Goal: Information Seeking & Learning: Learn about a topic

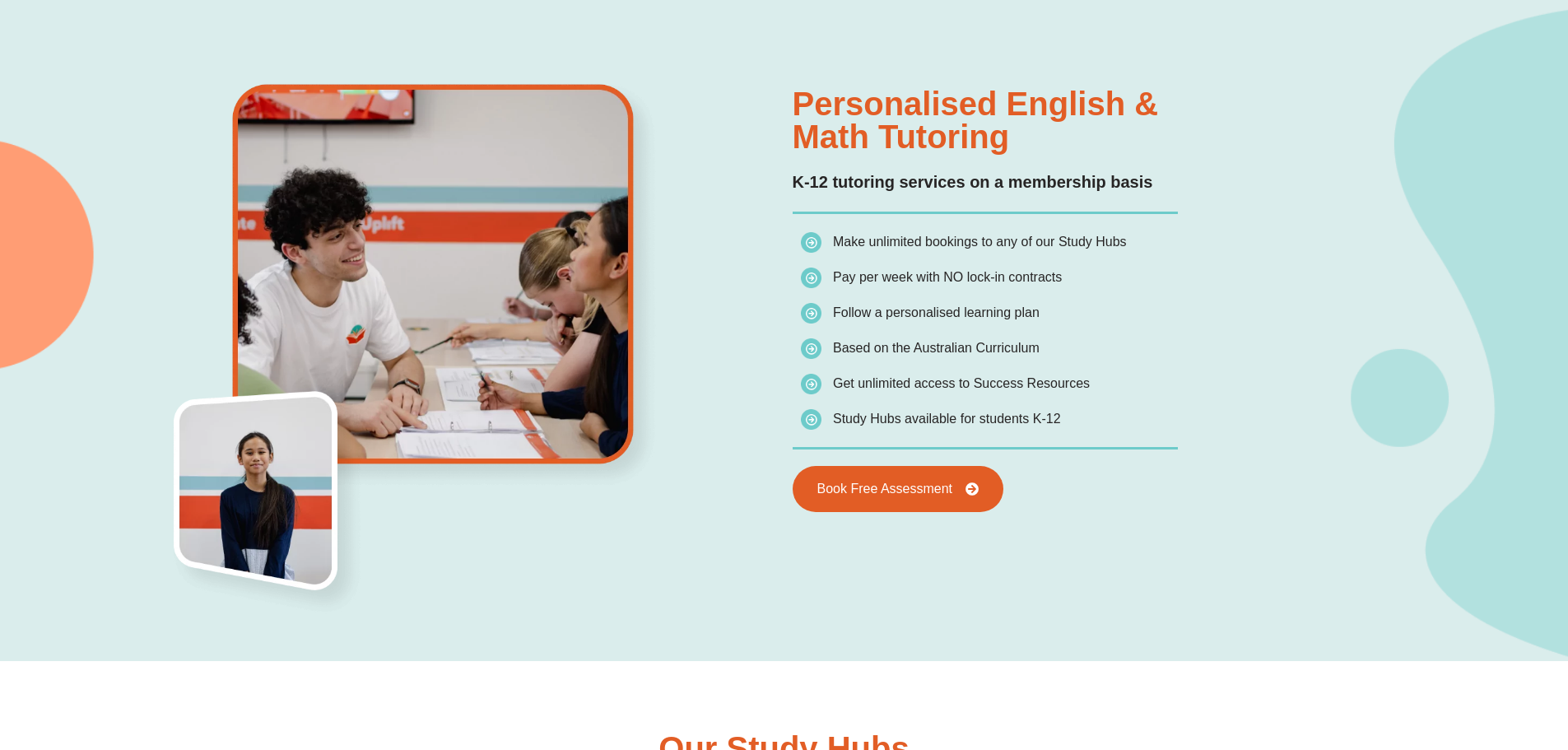
scroll to position [1647, 0]
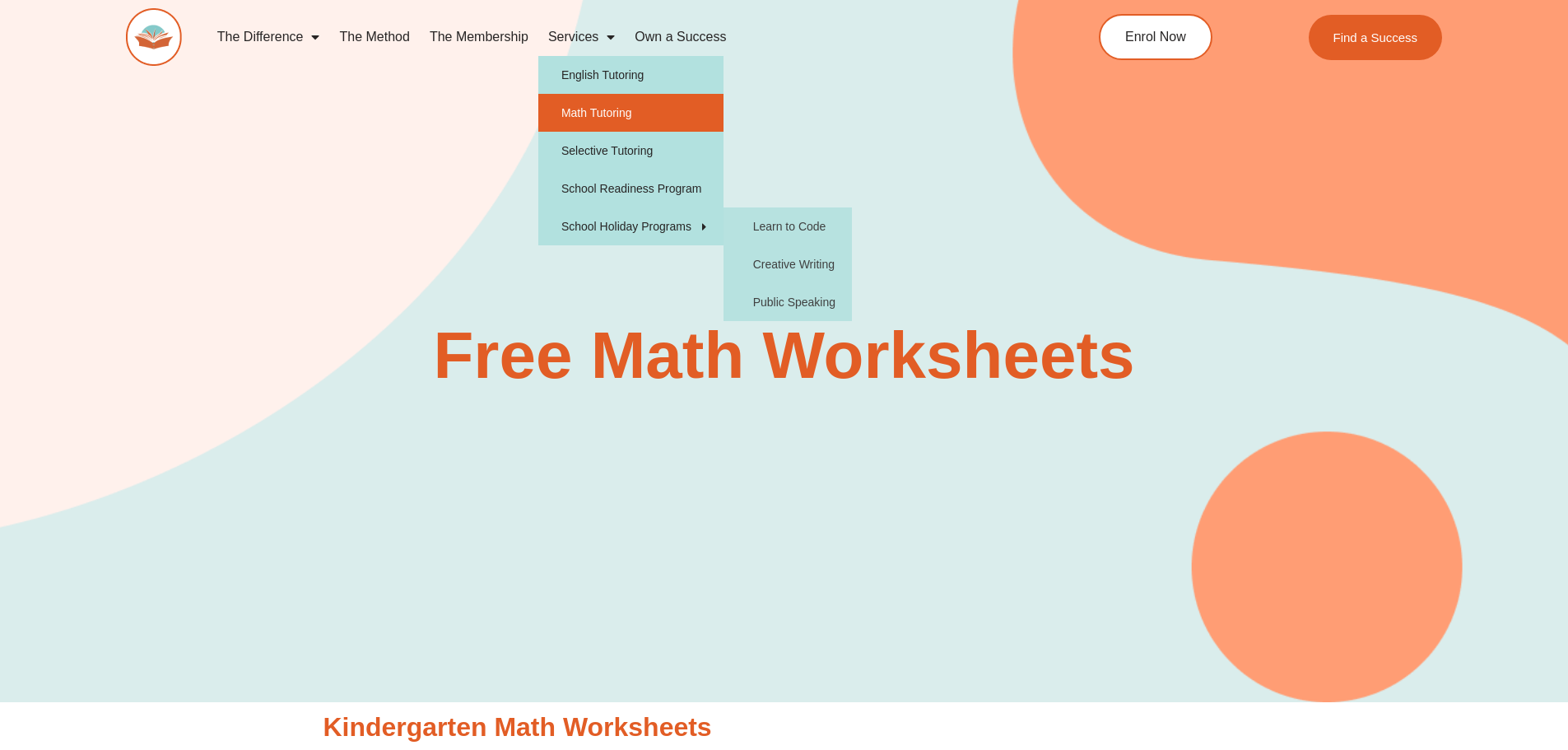
click at [604, 116] on link "Math Tutoring" at bounding box center [631, 112] width 185 height 38
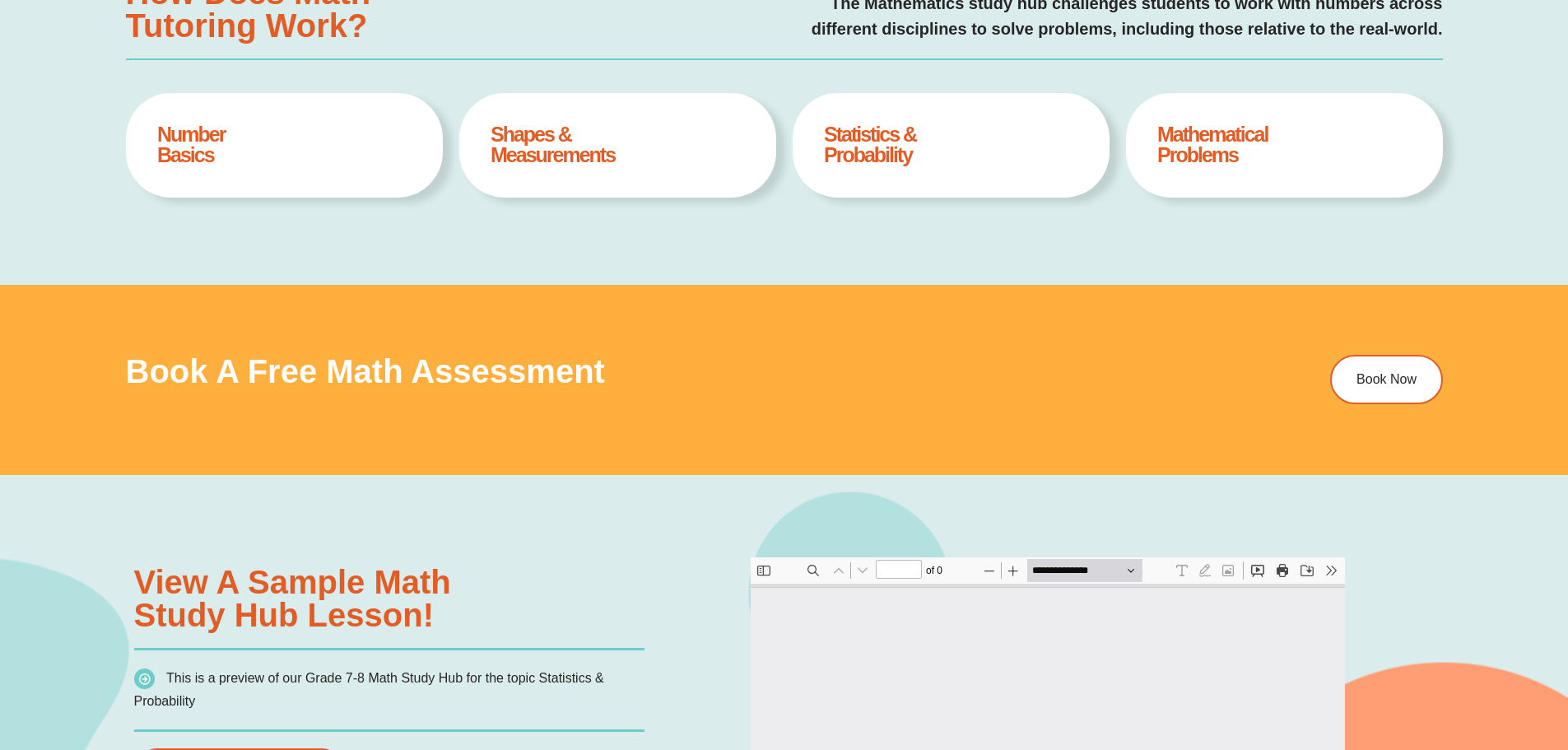
type input "*"
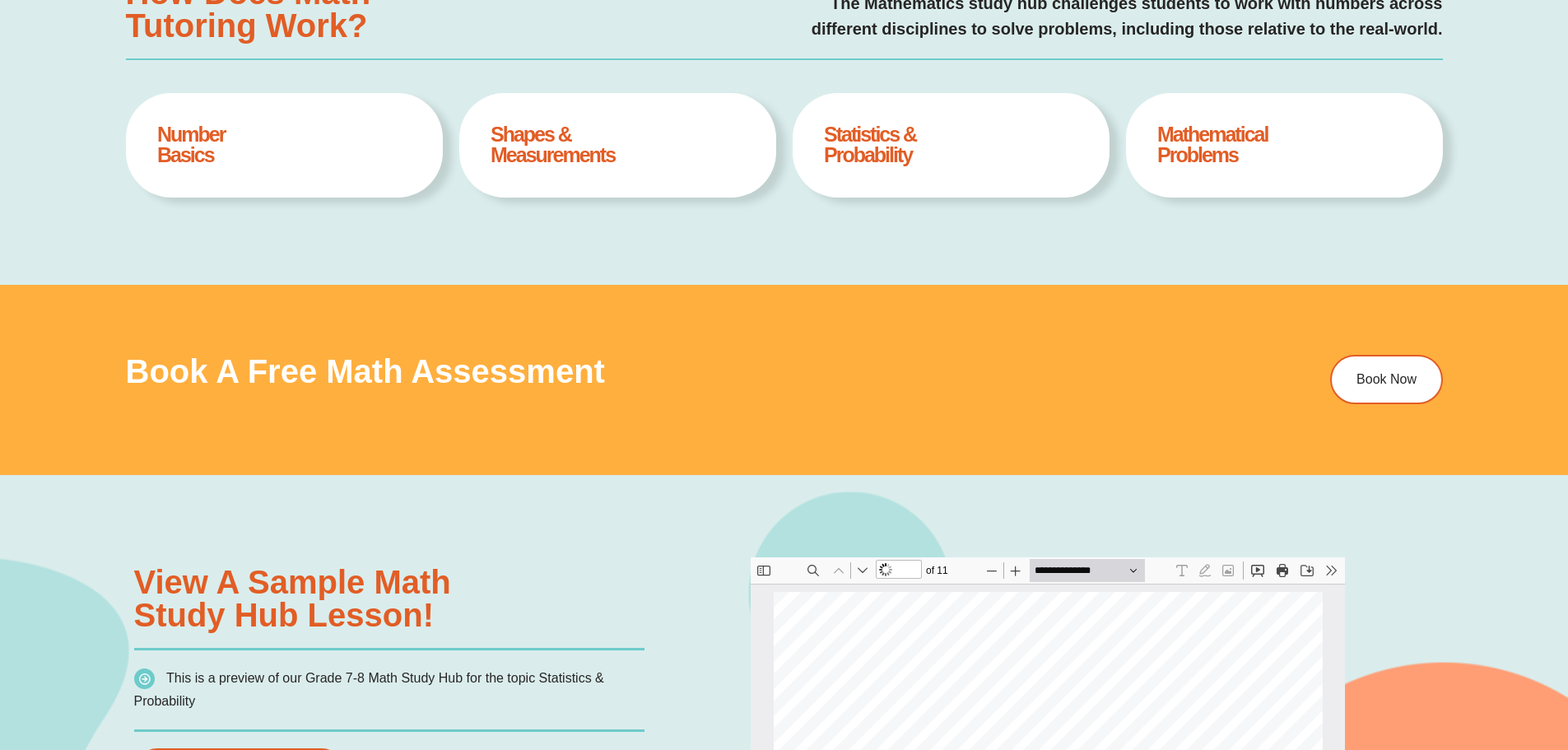
scroll to position [9, 0]
click at [540, 164] on h4 "Shapes & Measurements" at bounding box center [617, 145] width 253 height 41
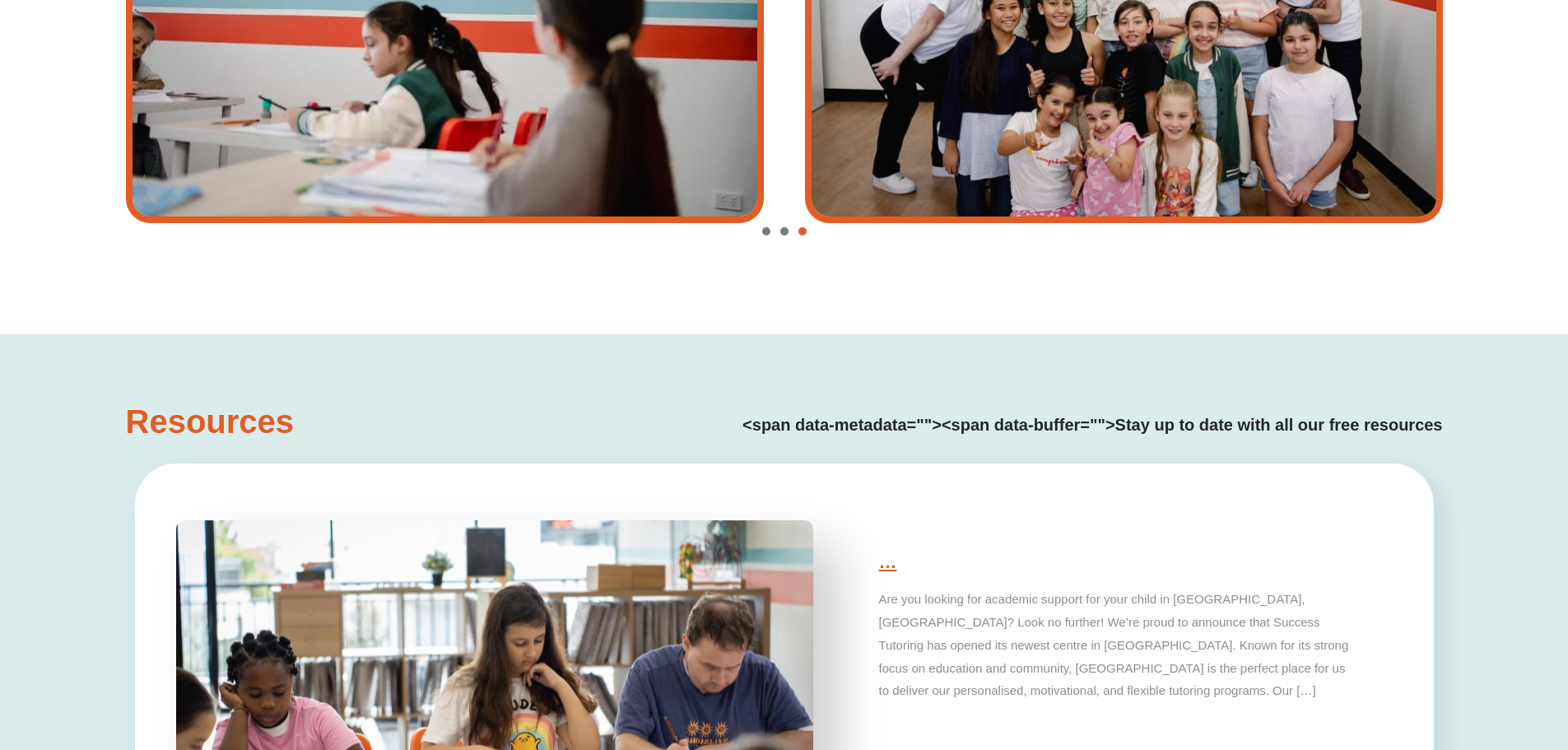
scroll to position [3783, 0]
